Goal: Information Seeking & Learning: Find specific fact

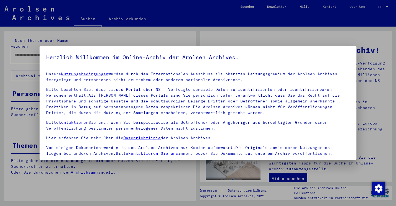
scroll to position [47, 0]
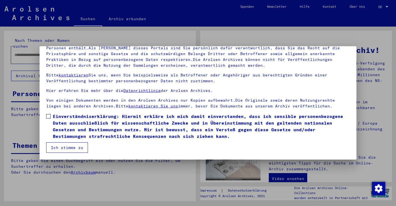
click at [63, 146] on button "Ich stimme zu" at bounding box center [67, 147] width 42 height 10
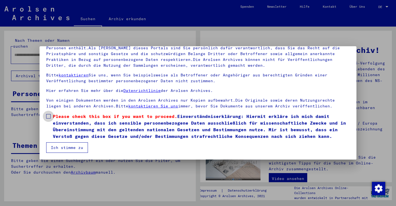
click at [50, 119] on label "Please check this box if you want to proceed. Einverständniserklärung: Hiermit …" at bounding box center [197, 126] width 303 height 27
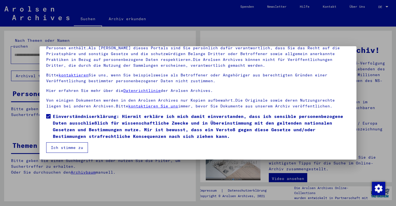
click at [61, 145] on button "Ich stimme zu" at bounding box center [67, 147] width 42 height 10
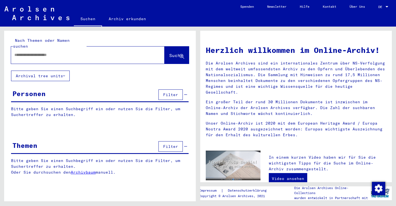
click at [30, 52] on input "text" at bounding box center [80, 55] width 133 height 6
type input "******"
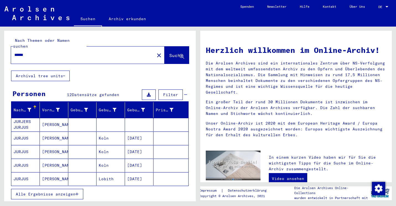
click at [25, 118] on mat-cell "JURJERS JURJUS" at bounding box center [25, 124] width 28 height 13
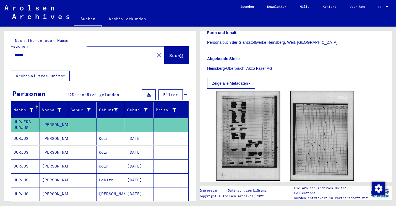
scroll to position [114, 0]
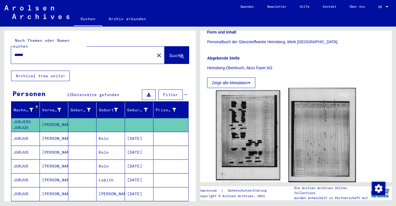
click at [306, 138] on img at bounding box center [321, 135] width 67 height 94
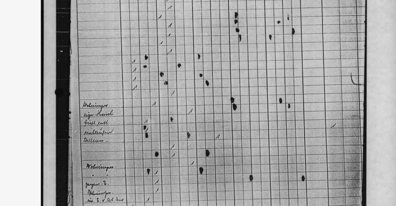
drag, startPoint x: 187, startPoint y: 125, endPoint x: 188, endPoint y: 99, distance: 26.0
click at [188, 99] on img at bounding box center [197, 89] width 279 height 150
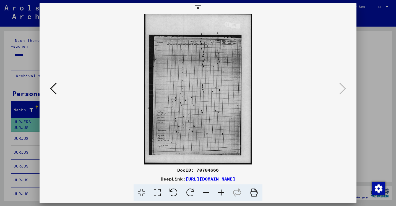
click at [47, 89] on div at bounding box center [198, 89] width 317 height 150
click at [57, 89] on button at bounding box center [53, 89] width 10 height 16
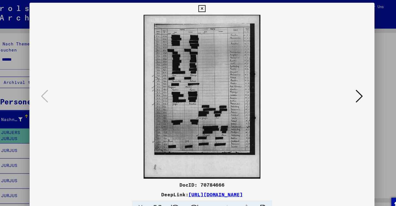
click at [198, 8] on icon at bounding box center [198, 8] width 6 height 7
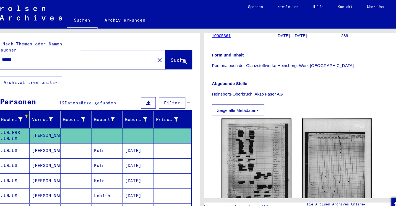
scroll to position [95, 0]
click at [224, 59] on p "Personalbuch der Glanzstoffwerke Heinsberg, Werk [GEOGRAPHIC_DATA]" at bounding box center [296, 61] width 178 height 6
copy p "Personalbuch der Glanzstoffwerke Heinsberg, Werk [GEOGRAPHIC_DATA]"
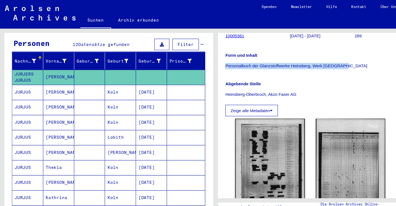
scroll to position [57, 0]
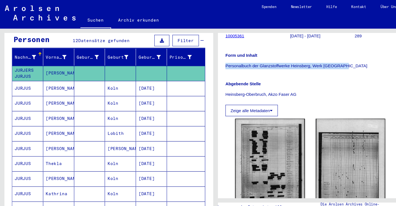
click at [44, 77] on mat-cell "[PERSON_NAME]" at bounding box center [54, 82] width 28 height 14
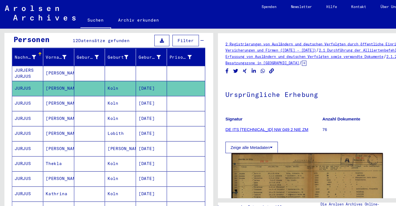
scroll to position [1, 0]
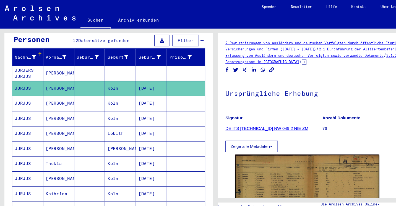
click at [225, 86] on h1 "Ursprüngliche Erhebung" at bounding box center [296, 85] width 178 height 24
copy h1 "Ursprüngliche Erhebung"
click at [293, 73] on h1 "Ursprüngliche Erhebung" at bounding box center [296, 85] width 178 height 24
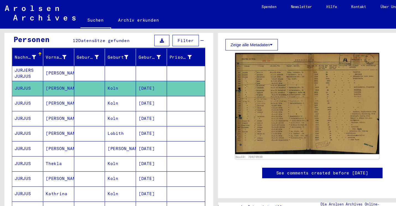
scroll to position [104, 0]
click at [51, 90] on mat-cell "[PERSON_NAME]" at bounding box center [54, 95] width 28 height 14
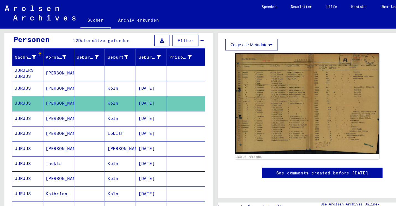
click at [56, 103] on mat-cell "[PERSON_NAME]" at bounding box center [54, 109] width 28 height 14
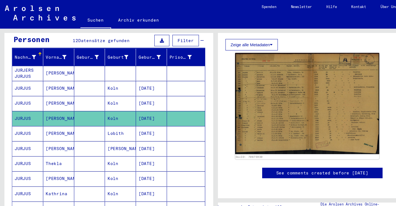
click at [56, 116] on mat-cell "[PERSON_NAME]" at bounding box center [54, 123] width 28 height 14
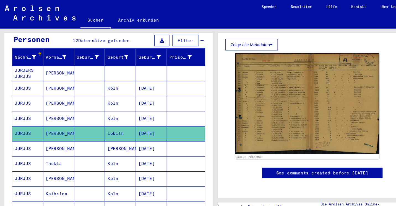
click at [53, 130] on mat-cell "[PERSON_NAME]" at bounding box center [54, 137] width 28 height 14
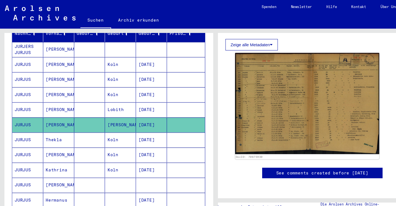
scroll to position [79, 0]
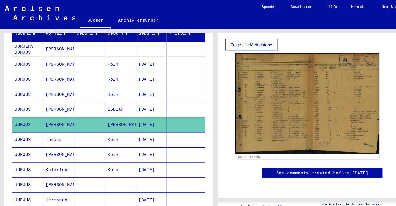
click at [53, 126] on mat-cell "Thekla" at bounding box center [54, 129] width 28 height 14
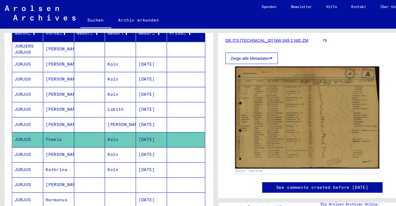
scroll to position [82, 0]
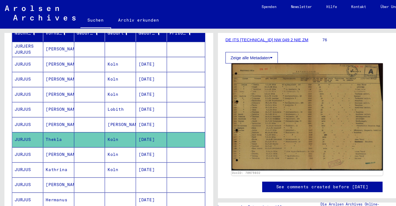
click at [247, 109] on img at bounding box center [281, 107] width 139 height 98
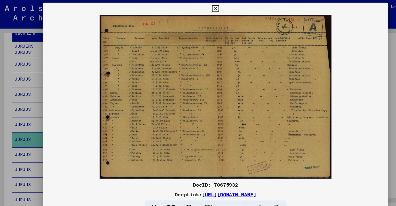
click at [247, 109] on img at bounding box center [198, 89] width 317 height 150
click at [12, 116] on div at bounding box center [198, 103] width 396 height 206
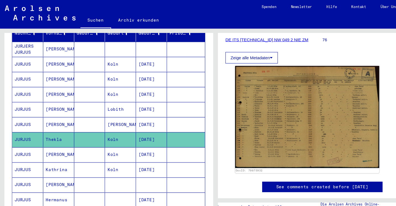
click at [25, 135] on mat-cell "JURJUS" at bounding box center [25, 142] width 28 height 14
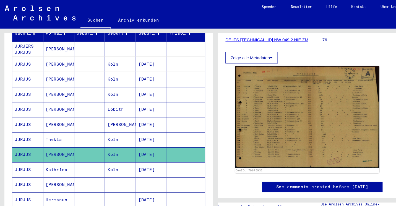
click at [85, 163] on mat-cell at bounding box center [82, 170] width 28 height 14
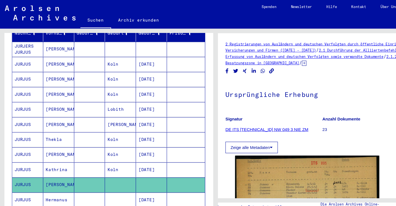
click at [83, 150] on mat-cell at bounding box center [82, 156] width 28 height 14
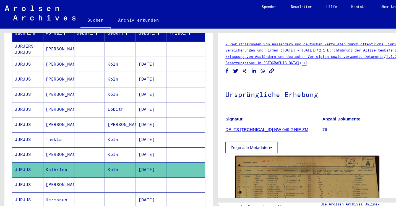
click at [84, 163] on mat-cell at bounding box center [82, 170] width 28 height 14
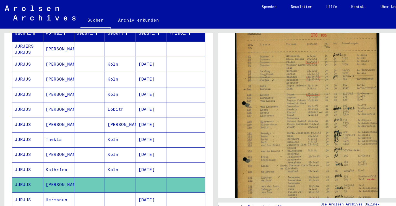
scroll to position [117, 0]
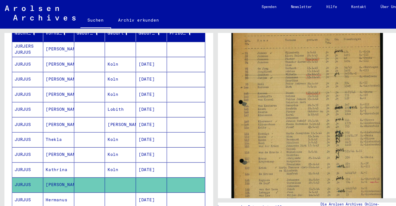
click at [282, 93] on img at bounding box center [281, 113] width 139 height 185
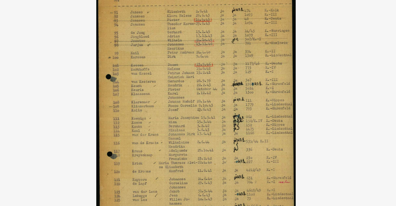
drag, startPoint x: 204, startPoint y: 56, endPoint x: 206, endPoint y: 92, distance: 36.2
click at [206, 92] on img at bounding box center [198, 89] width 317 height 150
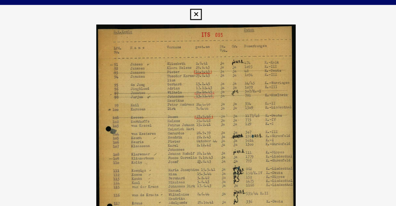
click at [198, 7] on icon at bounding box center [198, 8] width 6 height 7
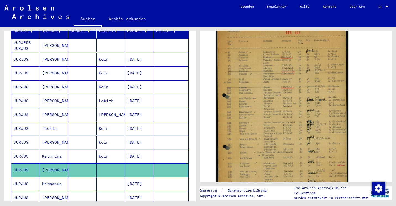
click at [73, 177] on mat-cell at bounding box center [82, 184] width 28 height 14
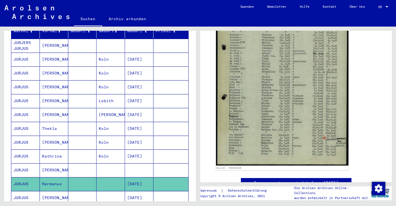
scroll to position [163, 0]
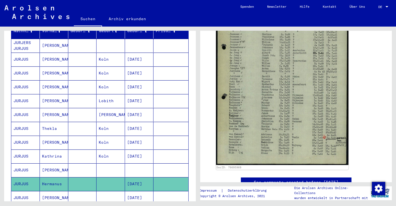
click at [45, 191] on mat-cell "[PERSON_NAME]" at bounding box center [54, 198] width 28 height 14
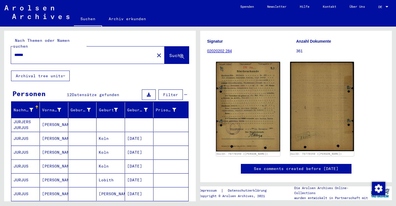
click at [46, 70] on button "Archival tree units" at bounding box center [40, 75] width 59 height 10
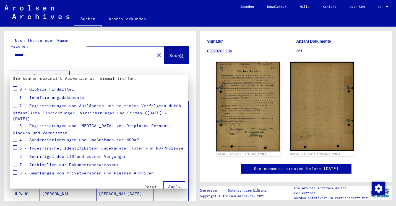
scroll to position [60, 0]
click at [14, 96] on span at bounding box center [15, 96] width 4 height 4
click at [15, 106] on span at bounding box center [15, 104] width 4 height 4
click at [13, 122] on mat-checkbox at bounding box center [15, 125] width 4 height 8
click at [13, 122] on span at bounding box center [15, 124] width 4 height 4
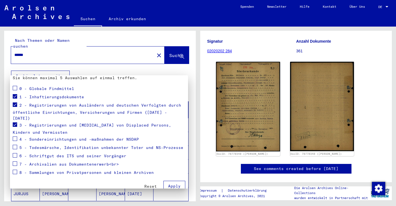
click at [12, 135] on mat-card "Go Sie können Ihre Suche eingrenzen, indem Sie den konkreten Archivbaumzweig au…" at bounding box center [99, 104] width 178 height 178
click at [15, 136] on span at bounding box center [15, 138] width 4 height 4
click at [16, 145] on span at bounding box center [15, 147] width 4 height 4
click at [15, 153] on span at bounding box center [15, 155] width 4 height 4
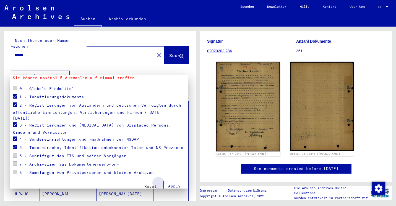
click at [171, 183] on span "Apply" at bounding box center [174, 185] width 12 height 5
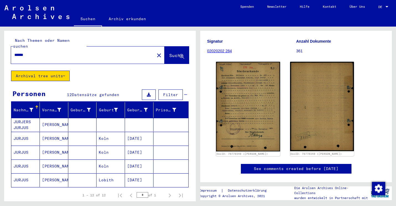
drag, startPoint x: 171, startPoint y: 179, endPoint x: 78, endPoint y: 120, distance: 109.9
click at [78, 120] on mat-table "Nachname Vorname Geburtsname Geburt‏ Geburtsdatum Prisoner # JURJERS [PERSON_NA…" at bounding box center [99, 144] width 177 height 85
drag, startPoint x: 78, startPoint y: 120, endPoint x: 34, endPoint y: 141, distance: 49.2
click at [34, 145] on mat-cell "JURJUS" at bounding box center [25, 152] width 28 height 14
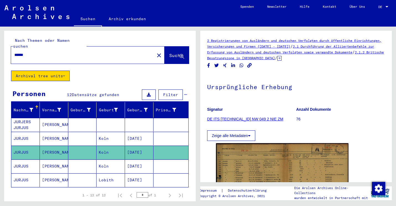
click at [87, 88] on div "Personen 12 Datensätze gefunden Filter" at bounding box center [99, 95] width 177 height 14
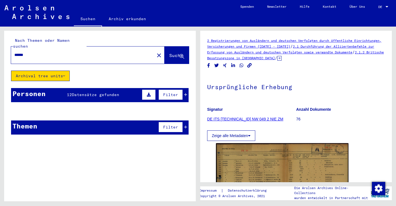
click at [83, 92] on span "Datensätze gefunden" at bounding box center [95, 94] width 47 height 5
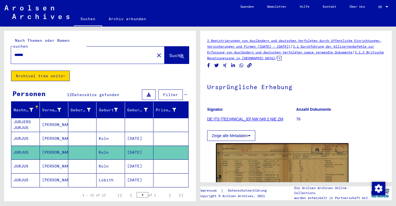
click at [48, 173] on mat-cell "[PERSON_NAME]" at bounding box center [54, 180] width 28 height 14
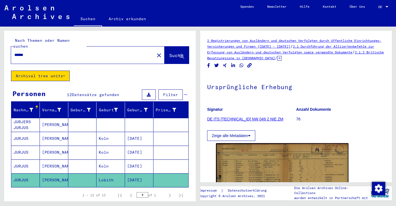
click at [58, 159] on mat-cell "[PERSON_NAME]" at bounding box center [54, 166] width 28 height 14
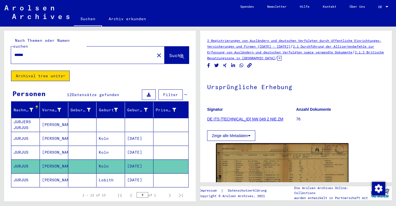
click at [52, 147] on mat-cell "[PERSON_NAME]" at bounding box center [54, 152] width 28 height 14
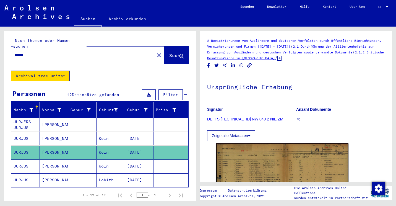
click at [56, 132] on mat-cell "[PERSON_NAME]" at bounding box center [54, 139] width 28 height 14
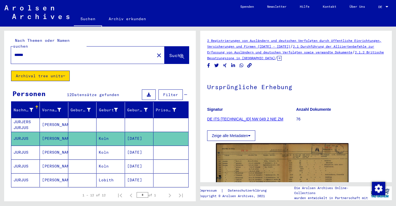
click at [48, 118] on mat-cell "[PERSON_NAME]" at bounding box center [54, 125] width 28 height 14
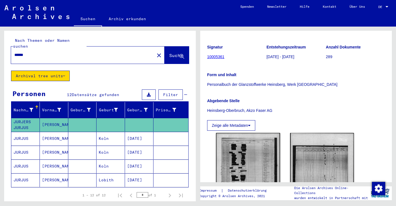
scroll to position [68, 0]
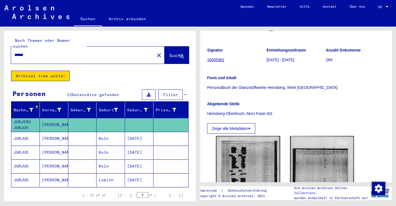
click at [44, 70] on button "Archival tree units" at bounding box center [40, 75] width 59 height 10
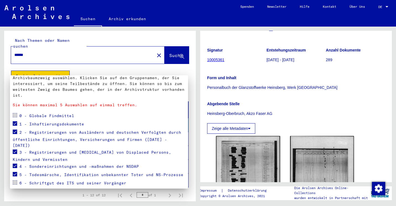
scroll to position [60, 0]
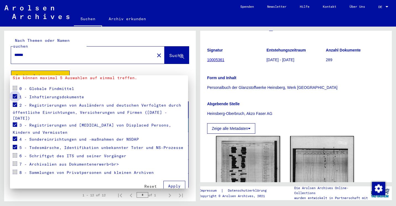
click at [16, 96] on span at bounding box center [15, 96] width 4 height 4
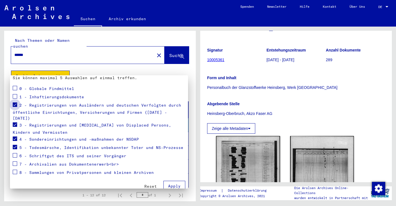
click at [15, 105] on span at bounding box center [15, 104] width 4 height 4
click at [15, 122] on span at bounding box center [15, 124] width 4 height 4
click at [15, 136] on span at bounding box center [15, 138] width 4 height 4
click at [15, 145] on span at bounding box center [15, 147] width 4 height 4
click at [15, 88] on span at bounding box center [15, 88] width 4 height 4
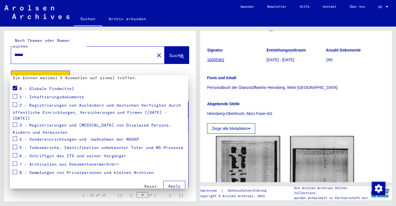
click at [15, 153] on span at bounding box center [15, 155] width 4 height 4
click at [14, 153] on span at bounding box center [15, 155] width 4 height 4
click at [173, 183] on span "Apply" at bounding box center [174, 185] width 12 height 5
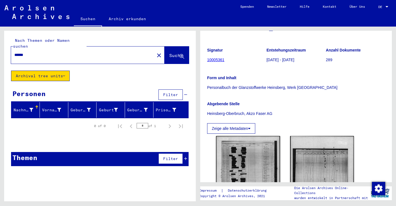
click at [40, 70] on button "Archival tree units" at bounding box center [40, 75] width 59 height 10
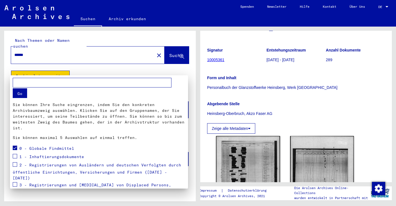
click at [14, 149] on span at bounding box center [15, 147] width 4 height 4
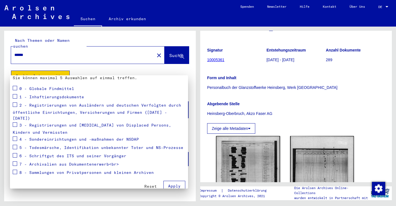
click at [14, 152] on mat-checkbox at bounding box center [15, 156] width 4 height 8
click at [16, 153] on span at bounding box center [15, 155] width 4 height 4
click at [14, 161] on span at bounding box center [15, 163] width 4 height 4
click at [15, 169] on span at bounding box center [15, 171] width 4 height 4
click at [171, 177] on div "Reset Apply" at bounding box center [99, 184] width 172 height 14
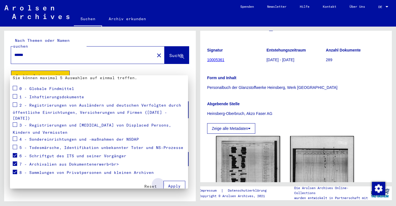
click at [171, 183] on span "Apply" at bounding box center [174, 185] width 12 height 5
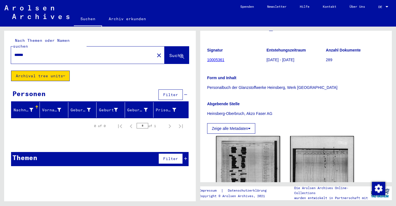
click at [47, 70] on button "Archival tree units" at bounding box center [40, 75] width 59 height 10
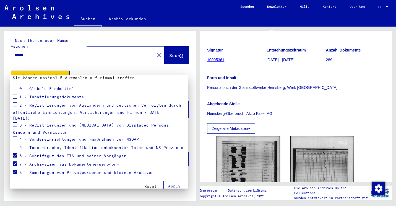
click at [12, 152] on mat-card "Go Sie können Ihre Suche eingrenzen, indem Sie den konkreten Archivbaumzweig au…" at bounding box center [99, 104] width 178 height 178
click at [14, 153] on span at bounding box center [15, 155] width 4 height 4
click at [14, 161] on span at bounding box center [15, 163] width 4 height 4
click at [14, 169] on span at bounding box center [15, 171] width 4 height 4
click at [14, 145] on span at bounding box center [15, 147] width 4 height 4
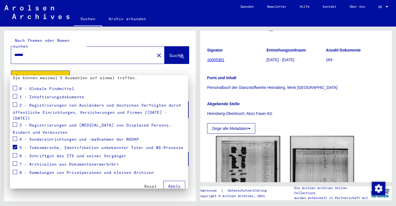
click at [174, 180] on button "Apply" at bounding box center [174, 185] width 22 height 10
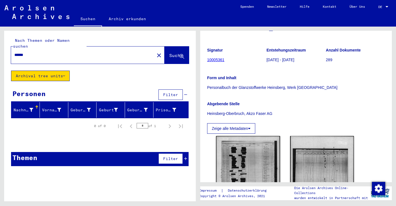
click at [47, 70] on button "Archival tree units" at bounding box center [40, 75] width 59 height 10
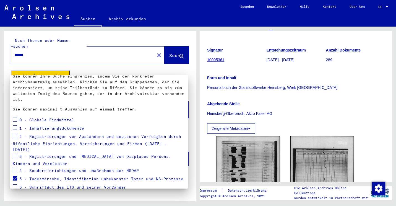
scroll to position [30, 0]
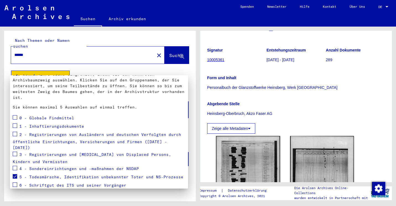
click at [15, 173] on label at bounding box center [15, 176] width 4 height 6
click at [15, 151] on span at bounding box center [15, 153] width 4 height 4
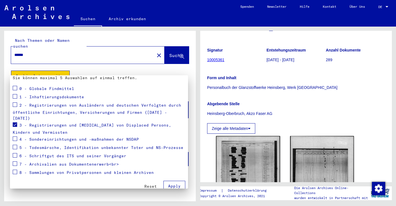
click at [174, 183] on span "Apply" at bounding box center [174, 185] width 12 height 5
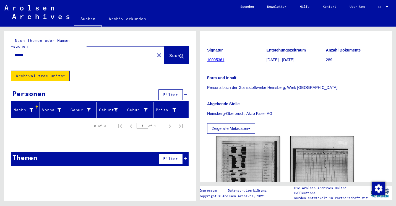
click at [48, 73] on button "Archival tree units" at bounding box center [40, 75] width 59 height 10
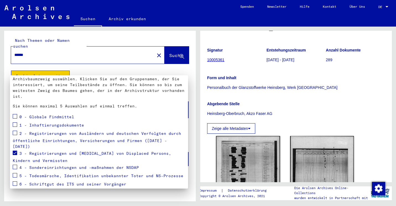
scroll to position [32, 0]
click at [14, 150] on span at bounding box center [15, 152] width 4 height 4
click at [14, 164] on span at bounding box center [15, 166] width 4 height 4
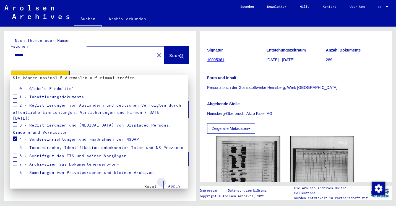
click at [174, 183] on span "Apply" at bounding box center [174, 185] width 12 height 5
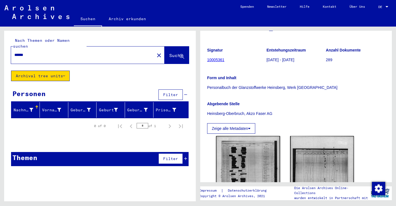
click at [45, 70] on button "Archival tree units" at bounding box center [40, 75] width 59 height 10
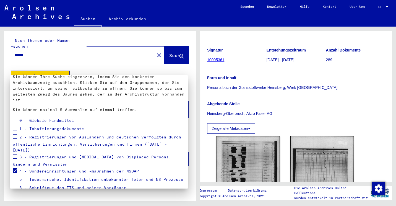
scroll to position [31, 0]
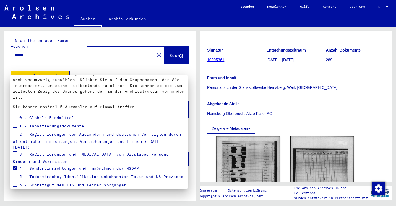
click at [16, 165] on span at bounding box center [15, 167] width 4 height 4
click at [15, 151] on span at bounding box center [15, 153] width 4 height 4
click at [13, 151] on span at bounding box center [15, 153] width 4 height 4
click at [15, 132] on span at bounding box center [15, 133] width 4 height 4
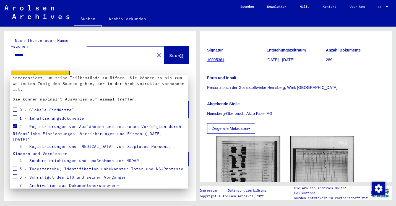
scroll to position [60, 0]
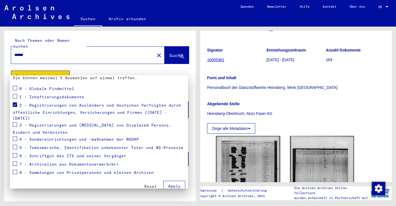
click at [170, 183] on span "Apply" at bounding box center [174, 185] width 12 height 5
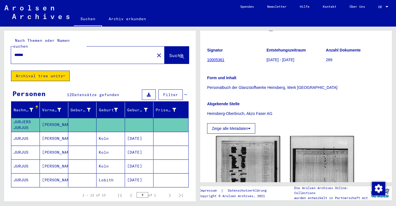
click at [45, 71] on button "Archival tree units" at bounding box center [40, 75] width 59 height 10
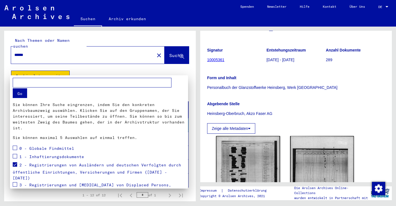
drag, startPoint x: 28, startPoint y: 164, endPoint x: 138, endPoint y: 172, distance: 110.8
click at [138, 172] on span "2 - Registrierungen von Ausländern und deutschen Verfolgten durch öffentliche E…" at bounding box center [97, 171] width 168 height 18
copy span "Registrierungen von Ausländern und deutschen Verfolgten durch öffentliche Einri…"
click at [251, 99] on div at bounding box center [198, 103] width 396 height 206
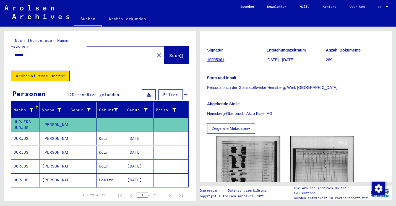
drag, startPoint x: 321, startPoint y: 90, endPoint x: 204, endPoint y: 86, distance: 116.9
click at [204, 86] on yv-its-full-details "2 Registrierungen von Ausländern und deutschen Verfolgten durch öffentliche Ein…" at bounding box center [295, 114] width 191 height 290
copy p "Personalbuch der Glanzstoffwerke Heinsberg, Werk [GEOGRAPHIC_DATA]"
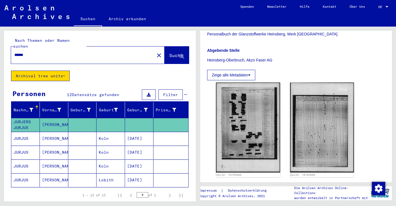
scroll to position [130, 0]
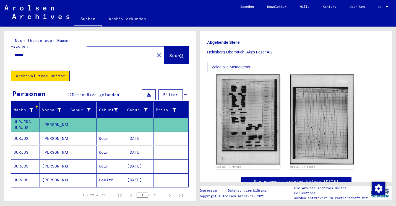
click at [54, 134] on mat-cell "[PERSON_NAME]" at bounding box center [54, 139] width 28 height 14
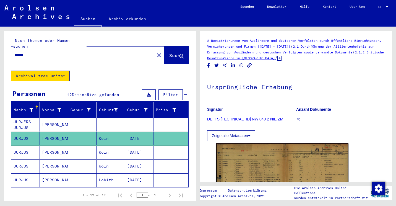
click at [235, 118] on link "DE ITS [TECHNICAL_ID] NW 049 2 NIE ZM" at bounding box center [245, 119] width 76 height 4
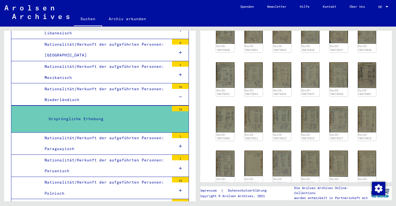
scroll to position [140, 0]
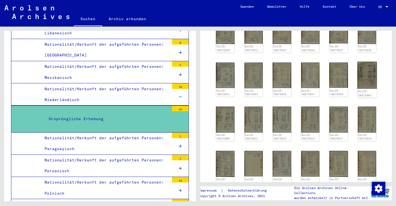
click at [357, 70] on img at bounding box center [366, 75] width 19 height 27
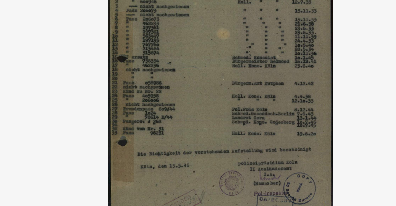
drag, startPoint x: 177, startPoint y: 79, endPoint x: 178, endPoint y: 128, distance: 49.2
click at [178, 128] on img at bounding box center [197, 89] width 279 height 150
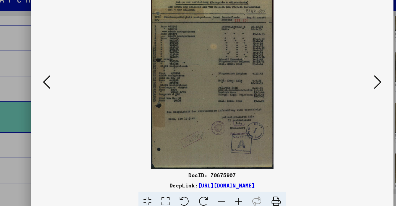
drag, startPoint x: 189, startPoint y: 35, endPoint x: 198, endPoint y: 100, distance: 65.3
click at [198, 100] on img at bounding box center [197, 89] width 279 height 150
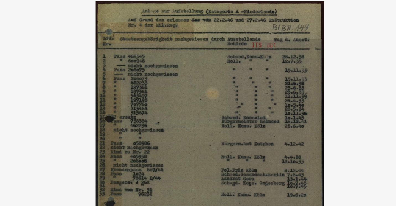
scroll to position [0, 0]
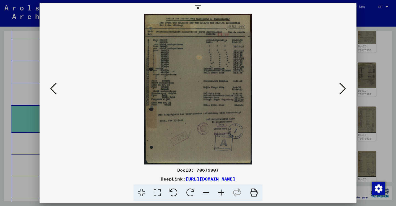
click at [372, 56] on div at bounding box center [198, 103] width 396 height 206
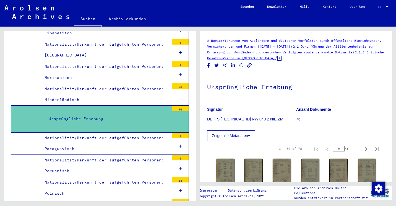
drag, startPoint x: 270, startPoint y: 119, endPoint x: 208, endPoint y: 118, distance: 61.9
click at [208, 118] on p "DE ITS [TECHNICAL_ID] NW 049 2 NIE ZM" at bounding box center [251, 119] width 89 height 6
copy p "E ITS [TECHNICAL_ID] NW 049 2 NIE ZM"
copy p "DE ITS [TECHNICAL_ID] NW 049 2 NIE ZM"
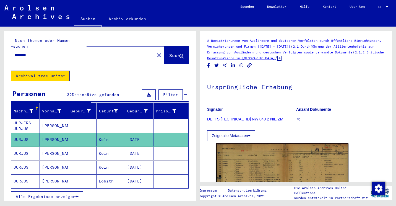
click at [96, 120] on mat-cell at bounding box center [110, 126] width 28 height 14
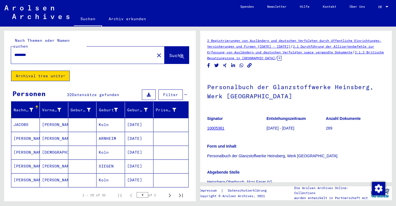
click at [64, 52] on input "********" at bounding box center [82, 55] width 137 height 6
drag, startPoint x: 21, startPoint y: 51, endPoint x: -1, endPoint y: 54, distance: 22.2
click at [0, 54] on html "Suchen Archiv erkunden Spenden Newsletter Hilfe Kontakt Über Uns Suchen Archiv …" at bounding box center [198, 103] width 396 height 206
click at [22, 10] on img at bounding box center [36, 12] width 65 height 14
